Goal: Information Seeking & Learning: Learn about a topic

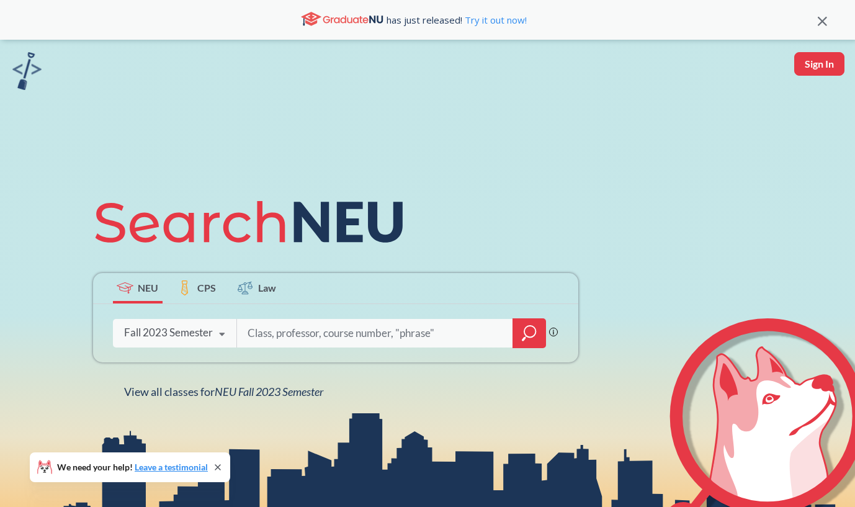
click at [158, 328] on div "Fall 2023 Semester" at bounding box center [168, 333] width 89 height 14
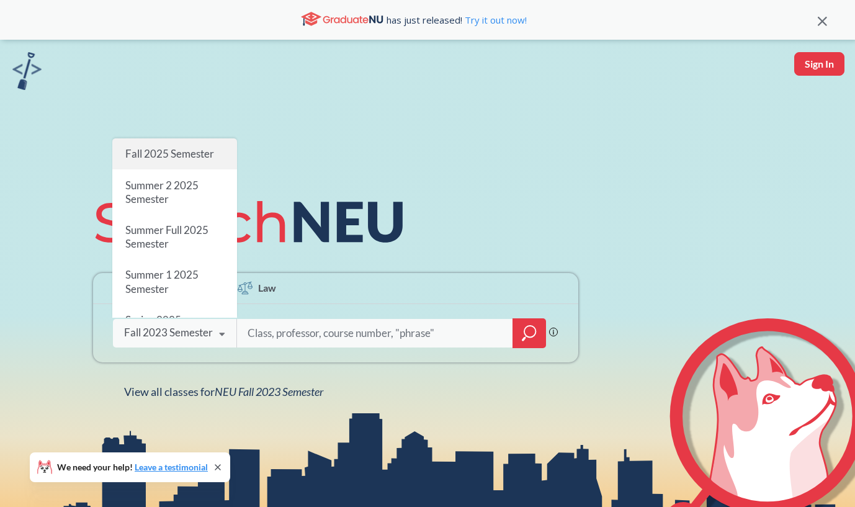
click at [163, 159] on span "Fall 2025 Semester" at bounding box center [169, 153] width 89 height 13
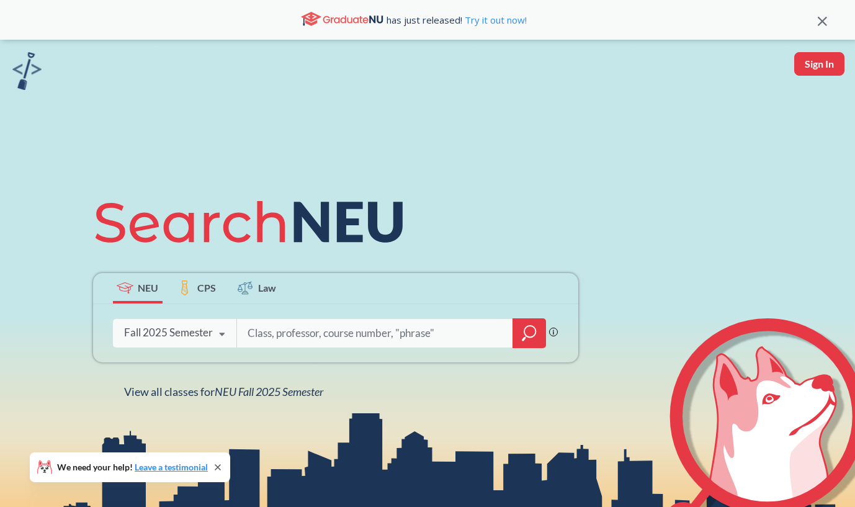
click at [277, 325] on input "search" at bounding box center [375, 333] width 258 height 26
type input "CS5200"
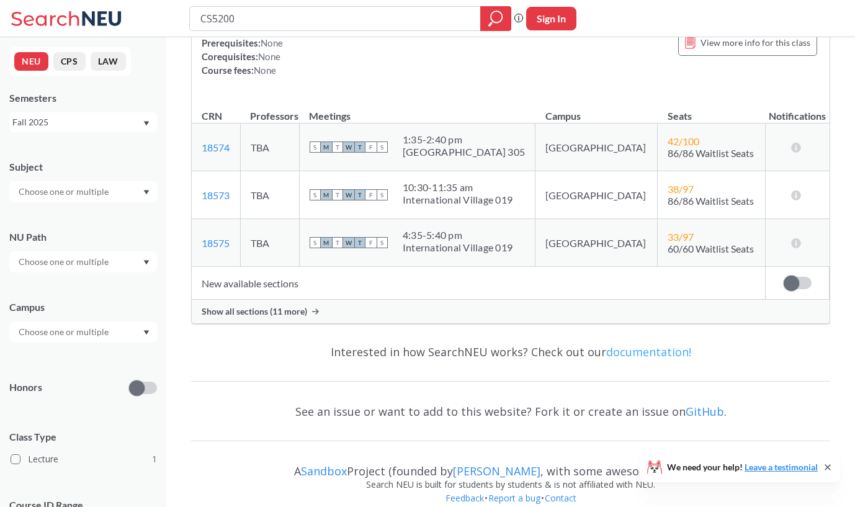
scroll to position [191, 0]
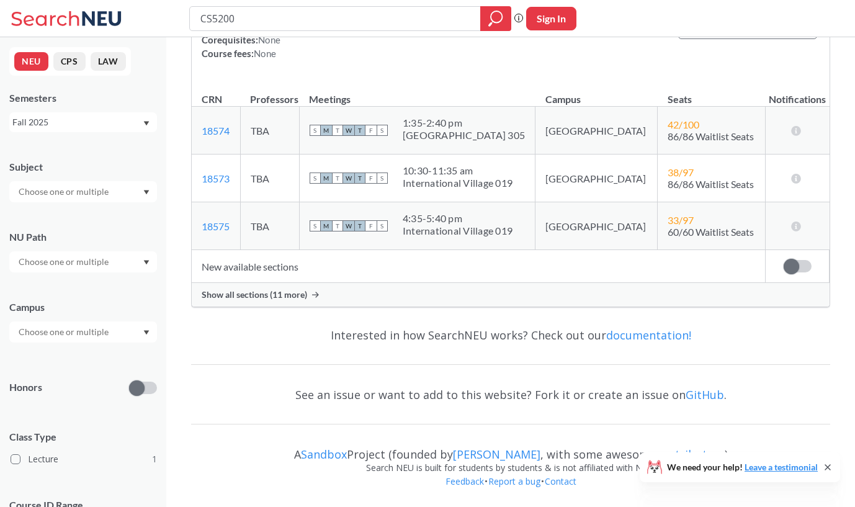
click at [291, 291] on span "Show all sections (11 more)" at bounding box center [255, 294] width 106 height 11
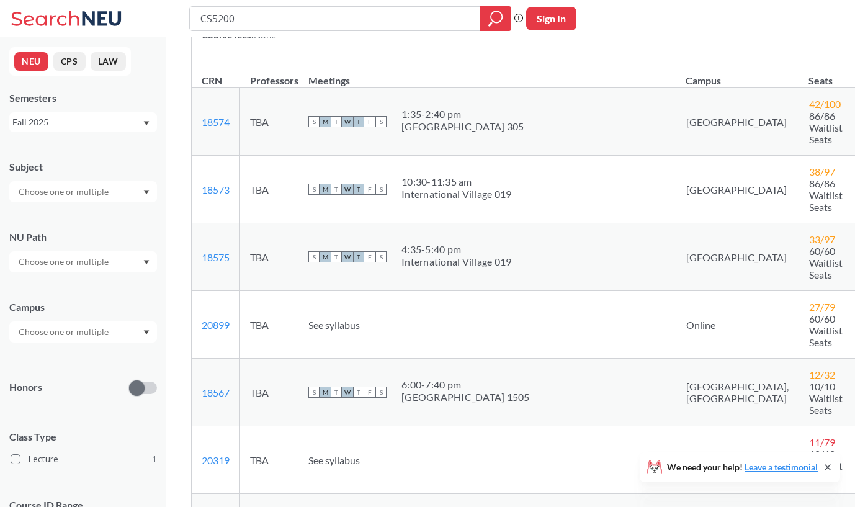
scroll to position [215, 0]
